Goal: Find specific page/section: Find specific page/section

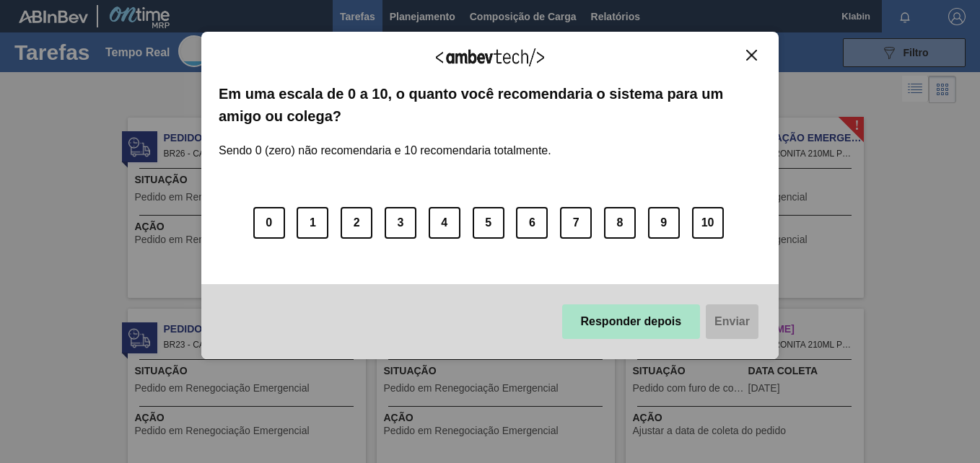
click at [677, 327] on button "Responder depois" at bounding box center [631, 321] width 138 height 35
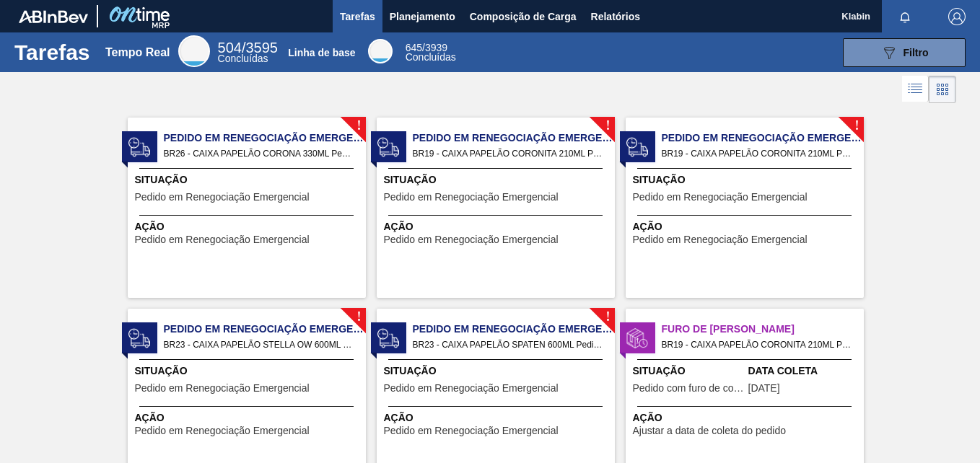
click at [945, 79] on li at bounding box center [941, 89] width 27 height 27
click at [908, 89] on icon at bounding box center [914, 88] width 17 height 17
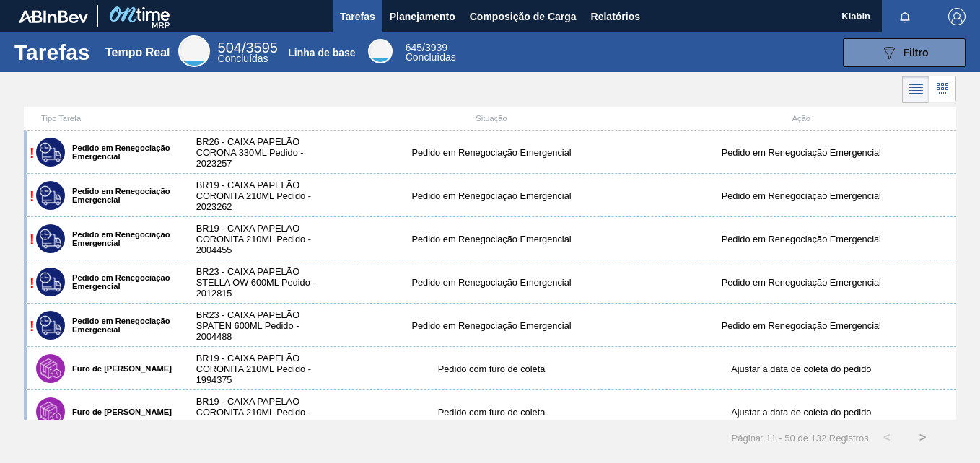
click at [937, 90] on icon at bounding box center [937, 88] width 3 height 3
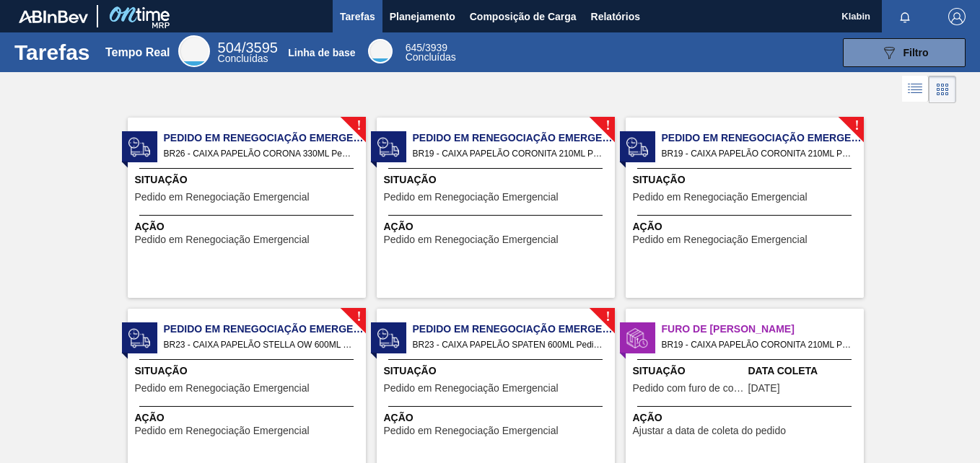
click at [912, 89] on icon at bounding box center [914, 88] width 17 height 17
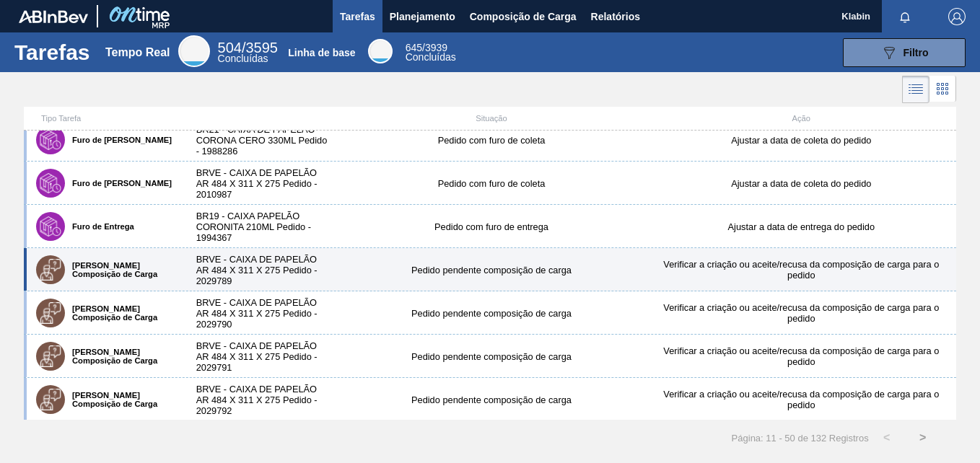
scroll to position [433, 0]
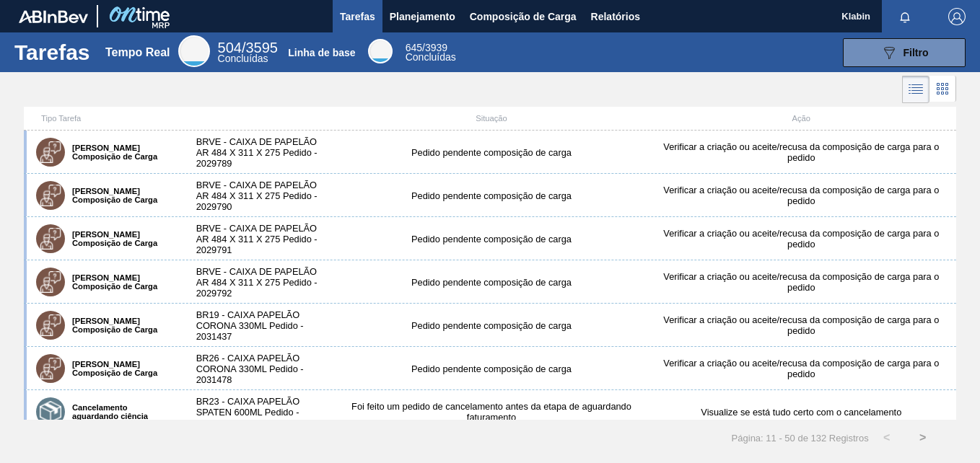
click at [949, 95] on icon at bounding box center [941, 88] width 17 height 17
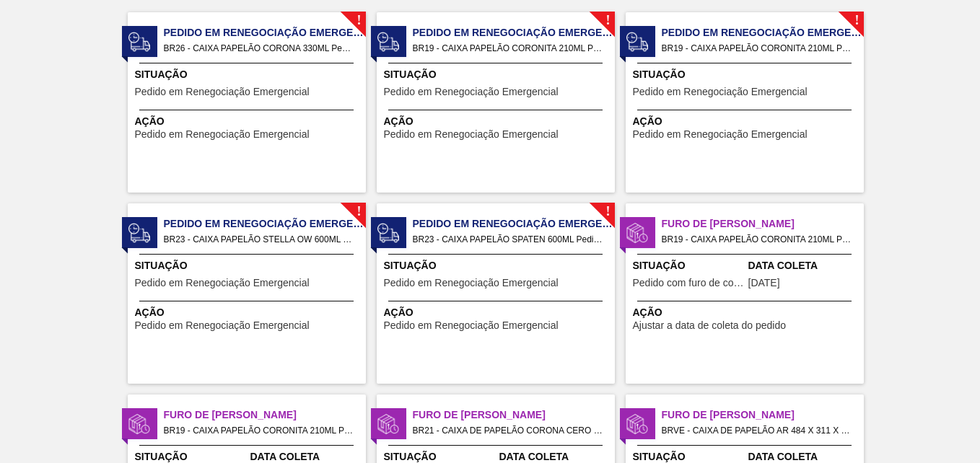
scroll to position [0, 0]
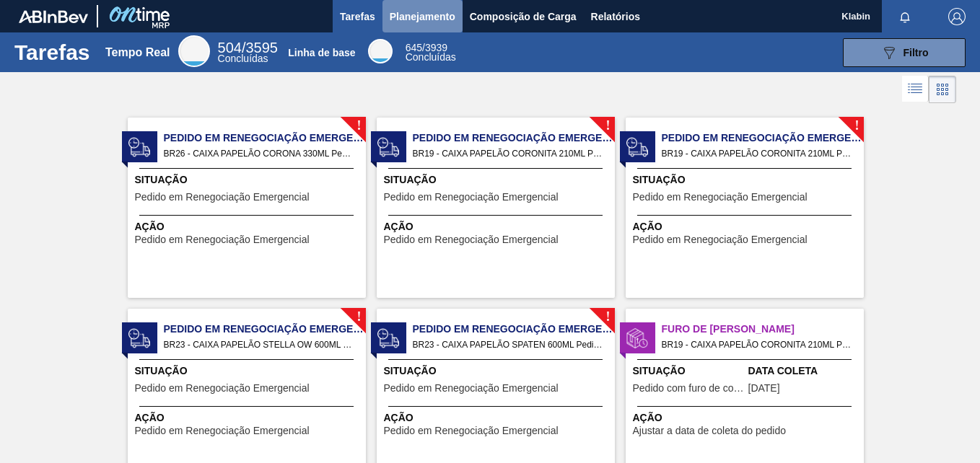
click at [421, 12] on span "Planejamento" at bounding box center [423, 16] width 66 height 17
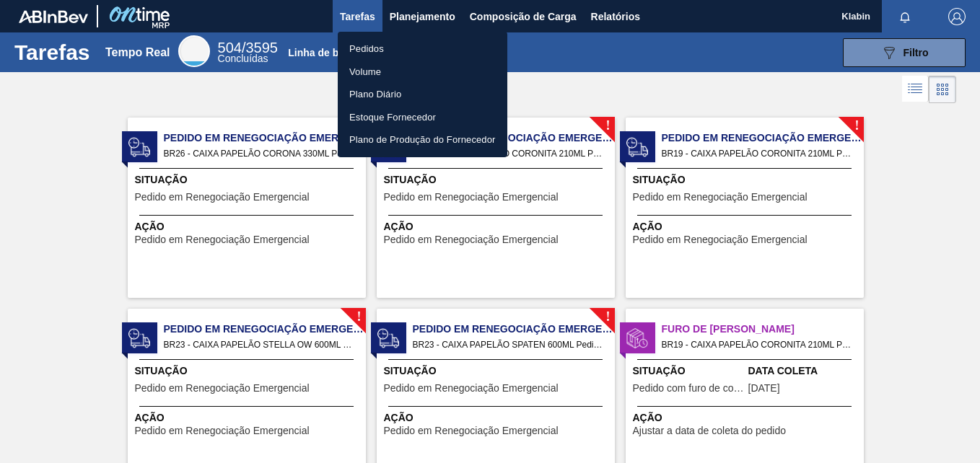
click at [514, 17] on div at bounding box center [490, 231] width 980 height 463
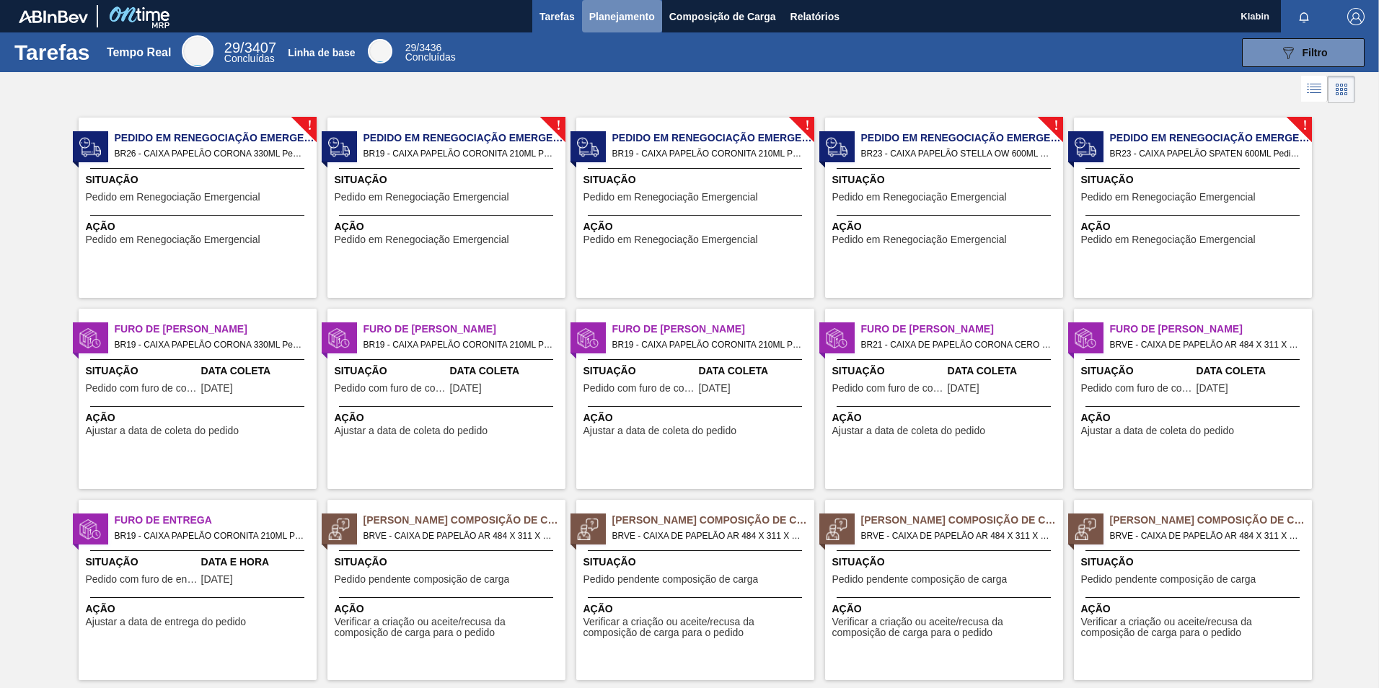
click at [639, 22] on span "Planejamento" at bounding box center [622, 16] width 66 height 17
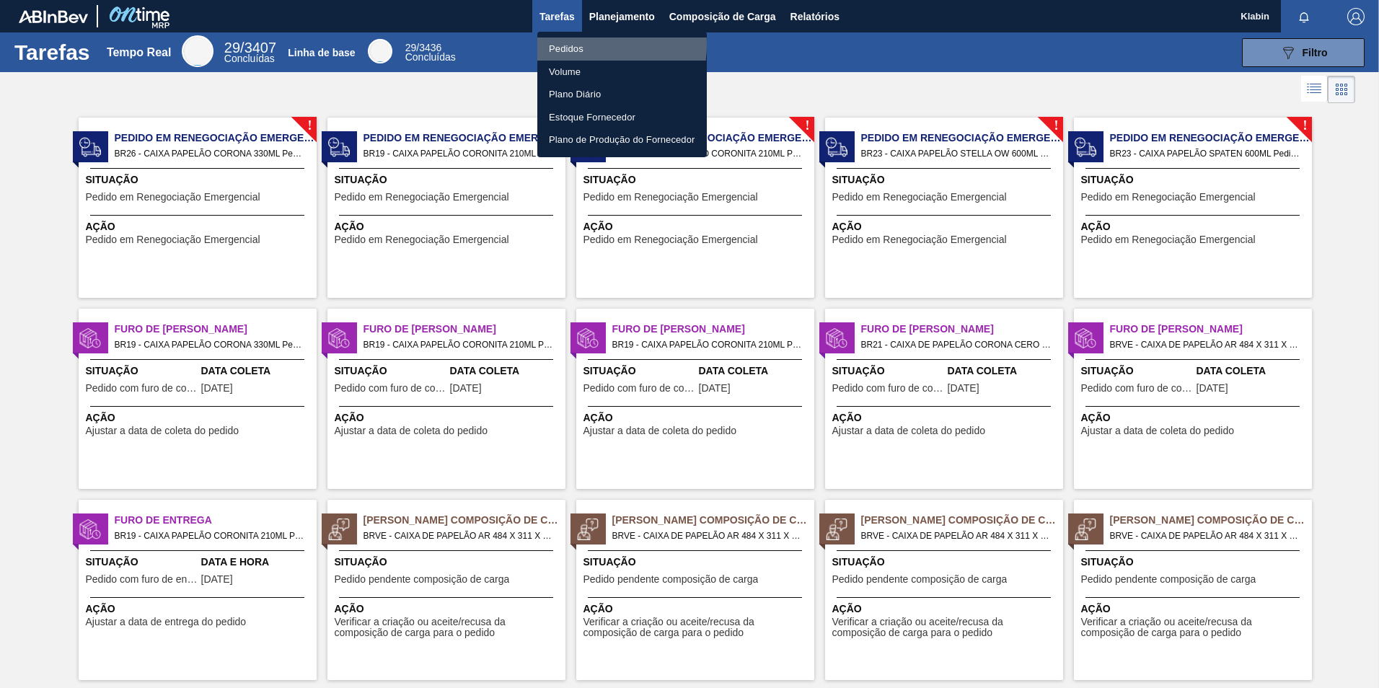
click at [581, 45] on li "Pedidos" at bounding box center [622, 49] width 170 height 23
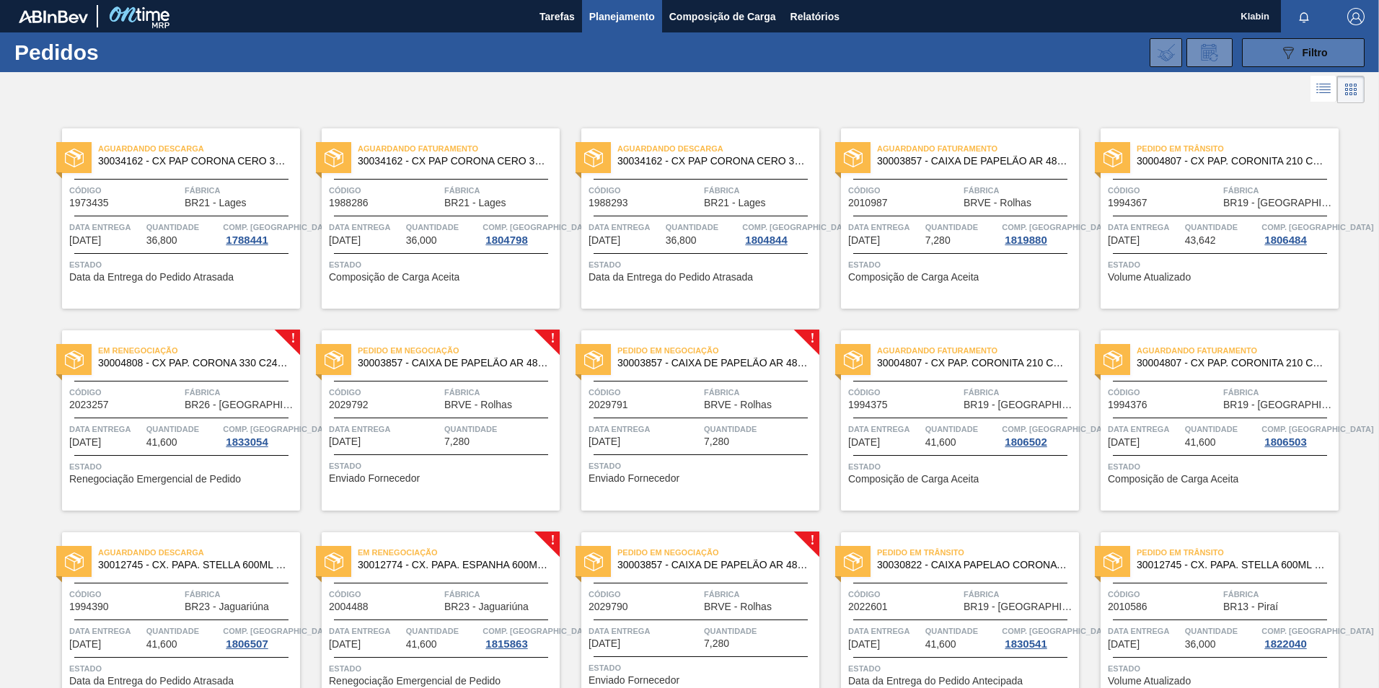
click at [1294, 46] on icon "089F7B8B-B2A5-4AFE-B5C0-19BA573D28AC" at bounding box center [1288, 52] width 17 height 17
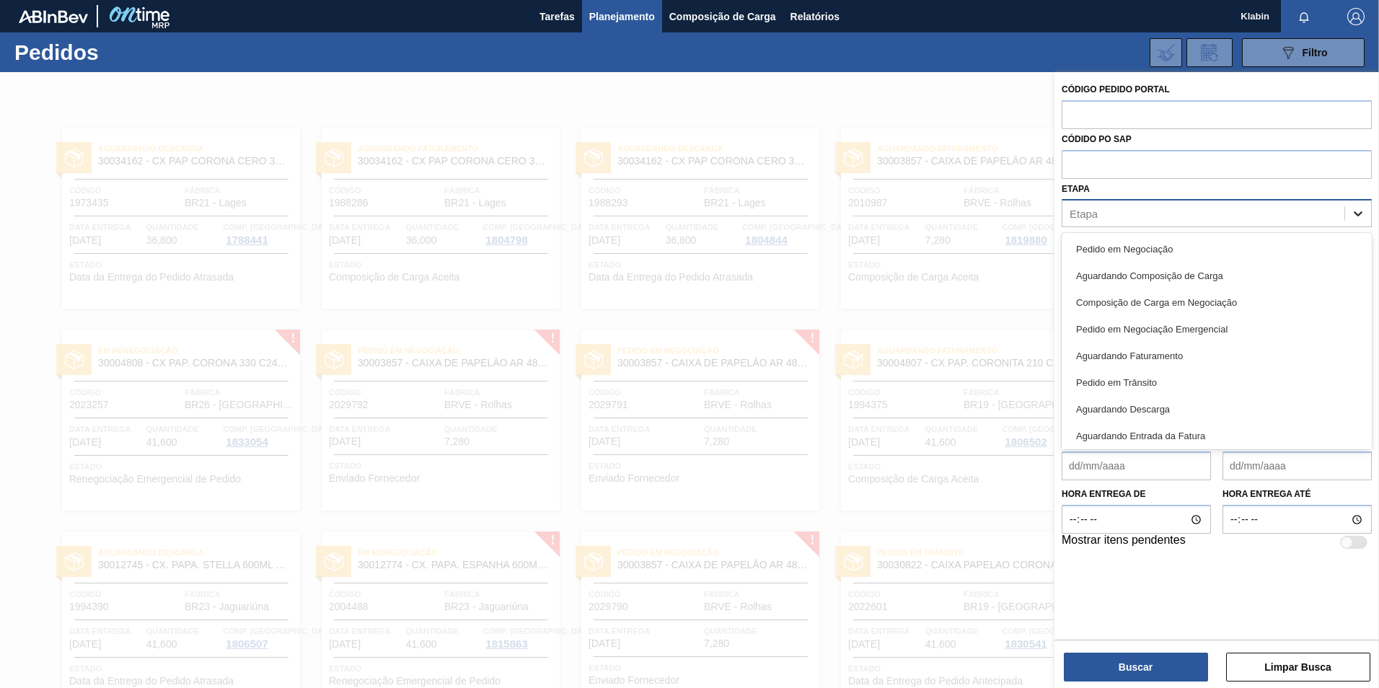
click at [1360, 206] on div at bounding box center [1358, 214] width 26 height 26
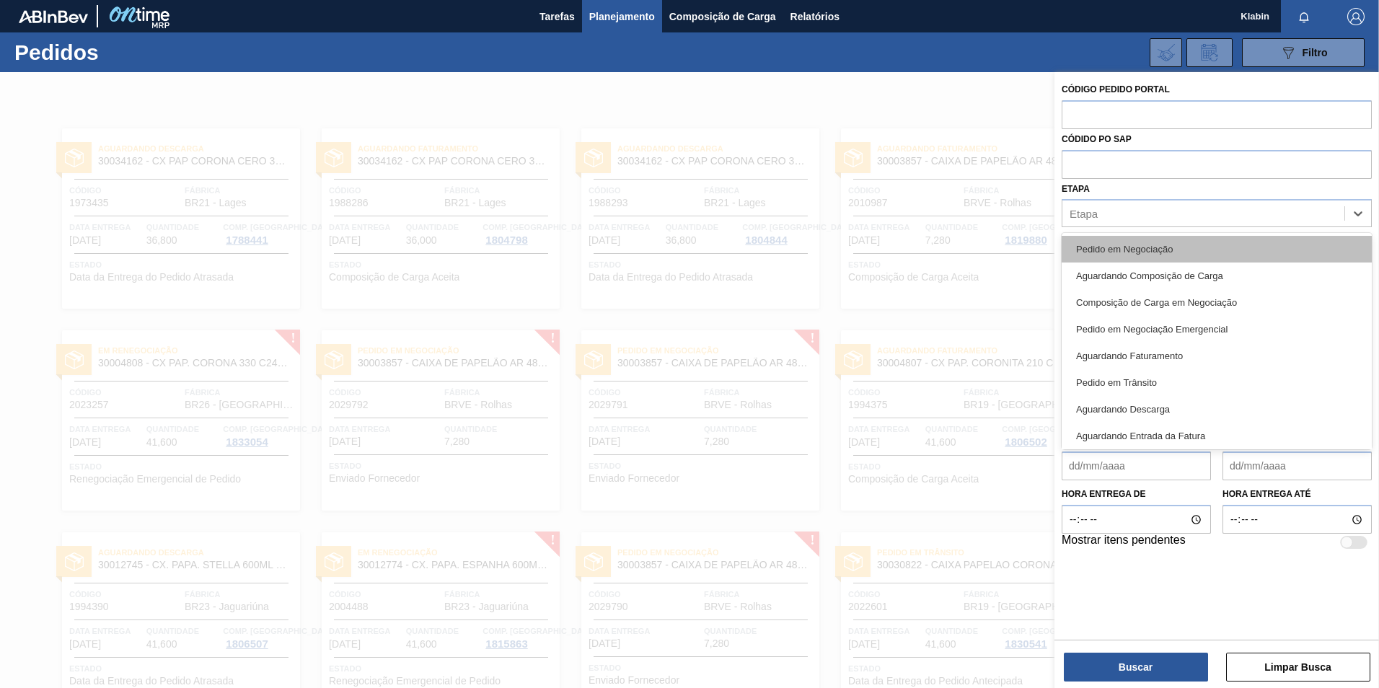
click at [1166, 248] on div "Pedido em Negociação" at bounding box center [1217, 249] width 310 height 27
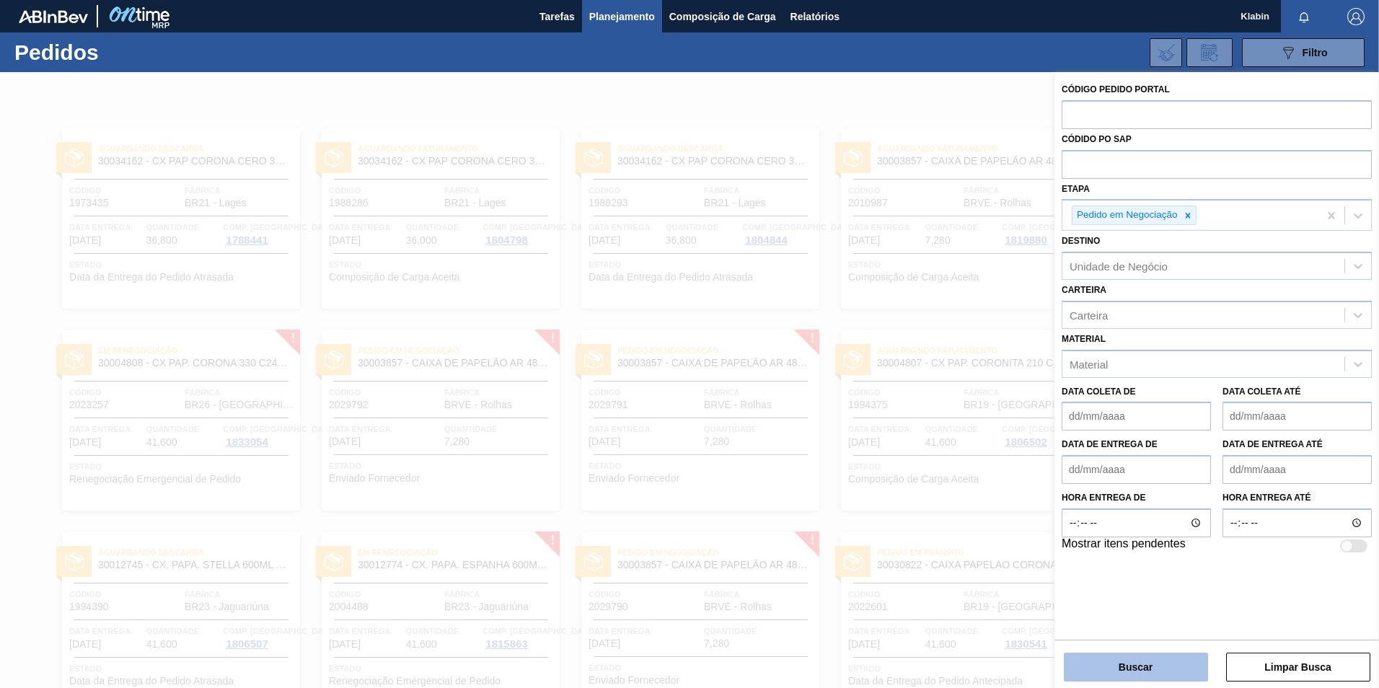
click at [1135, 672] on button "Buscar" at bounding box center [1136, 667] width 144 height 29
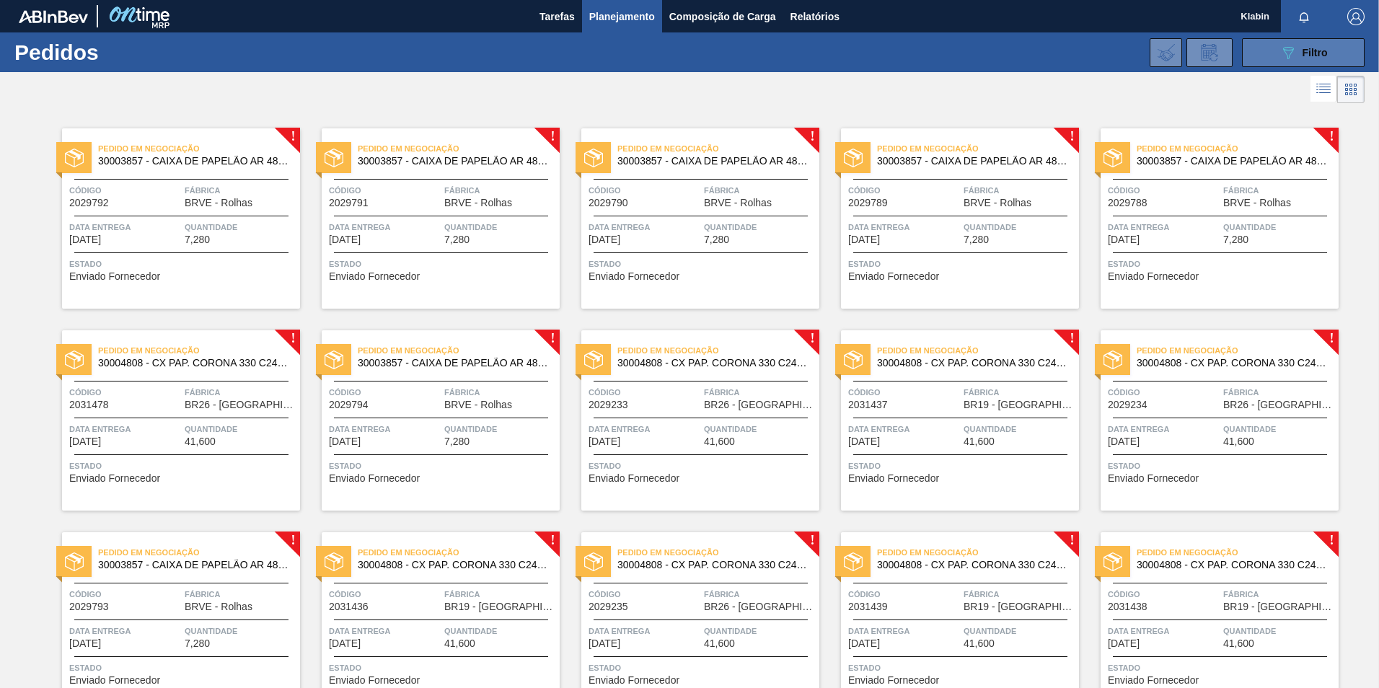
click at [1293, 53] on icon "089F7B8B-B2A5-4AFE-B5C0-19BA573D28AC" at bounding box center [1288, 52] width 17 height 17
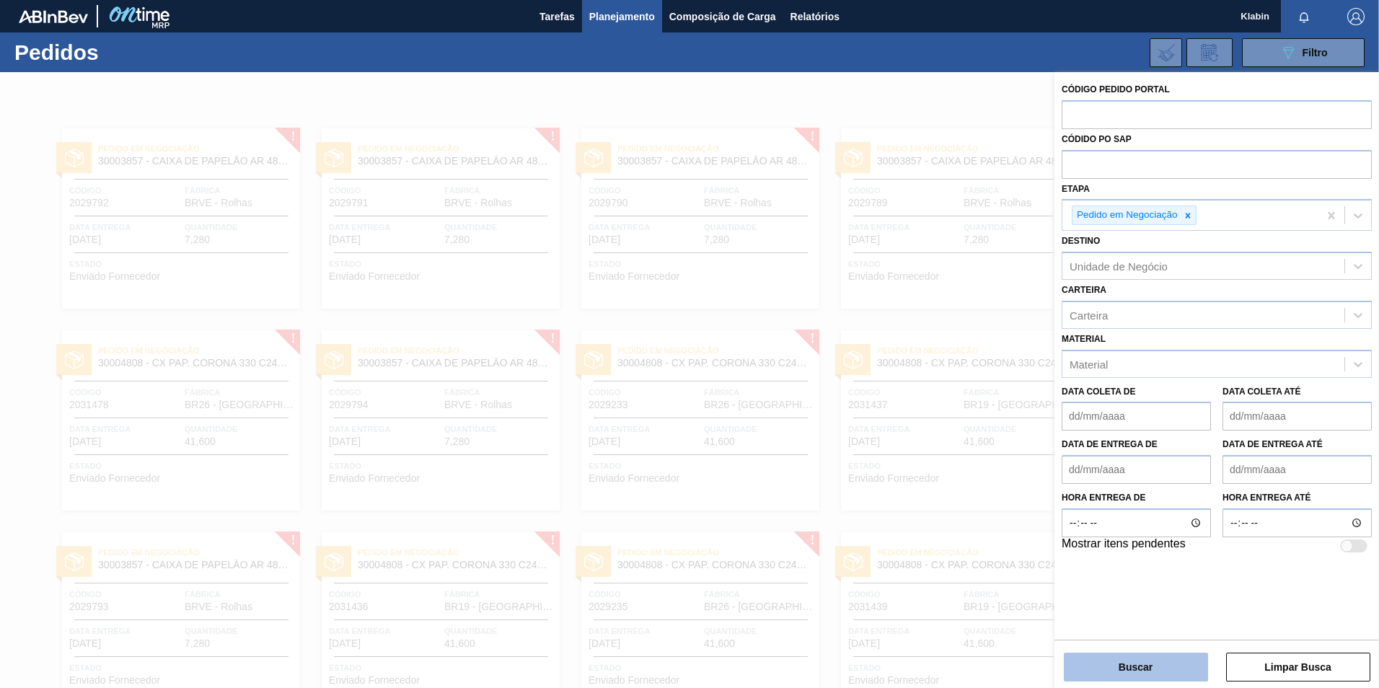
click at [1148, 674] on button "Buscar" at bounding box center [1136, 667] width 144 height 29
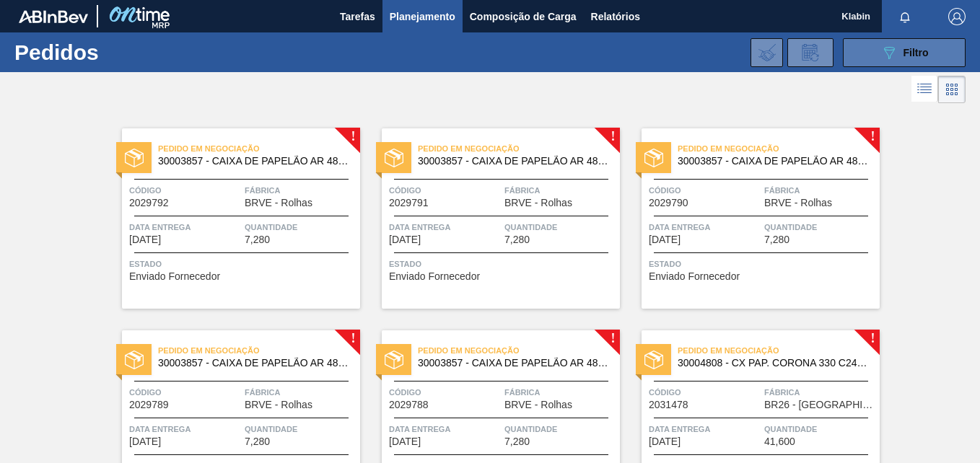
click at [875, 50] on button "089F7B8B-B2A5-4AFE-B5C0-19BA573D28AC Filtro" at bounding box center [903, 52] width 123 height 29
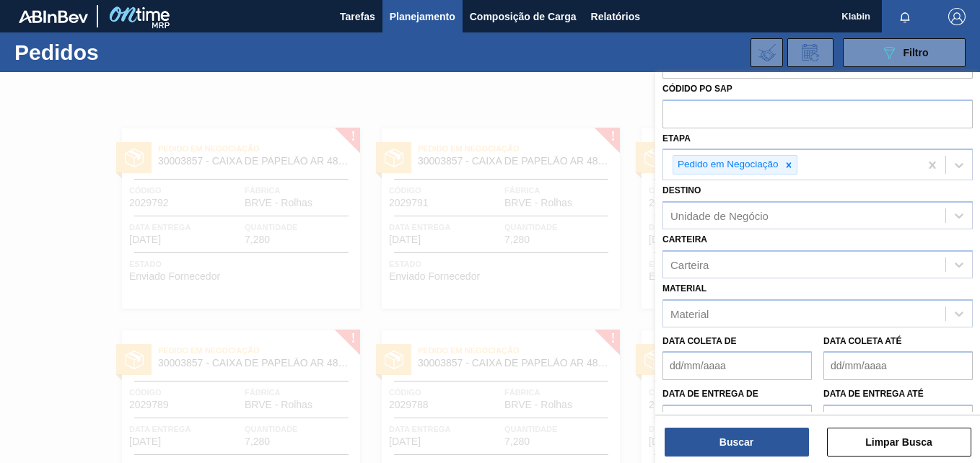
scroll to position [72, 0]
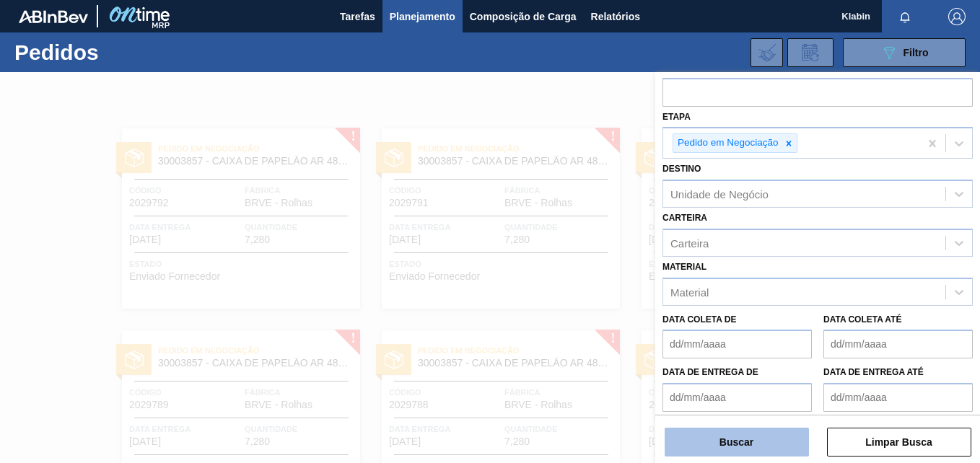
click at [726, 443] on button "Buscar" at bounding box center [736, 442] width 144 height 29
